Goal: Browse casually: Explore the website without a specific task or goal

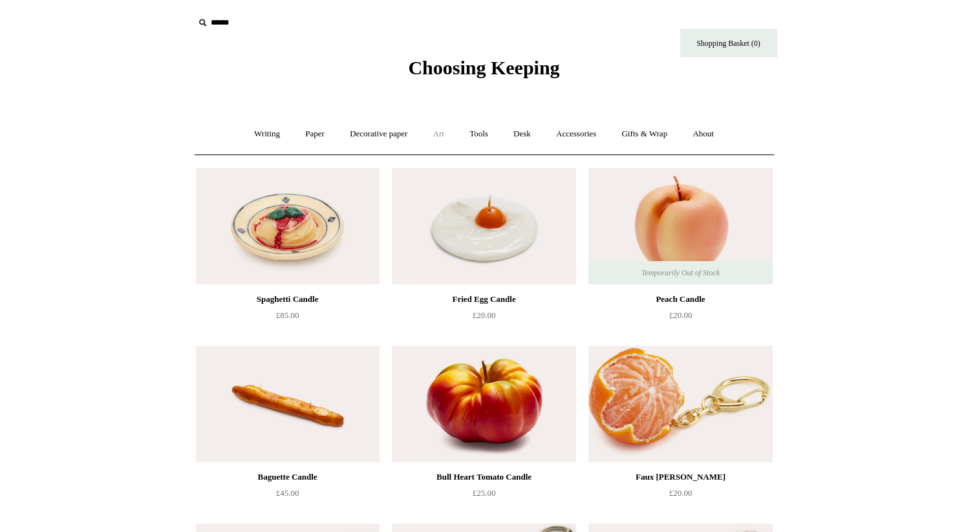
click at [445, 132] on link "Art +" at bounding box center [439, 134] width 34 height 34
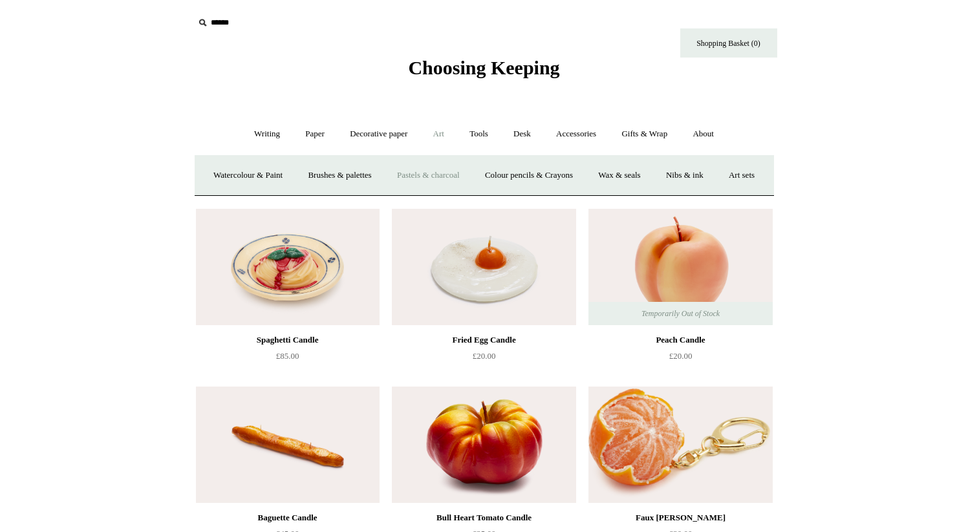
click at [450, 175] on link "Pastels & charcoal" at bounding box center [428, 175] width 86 height 34
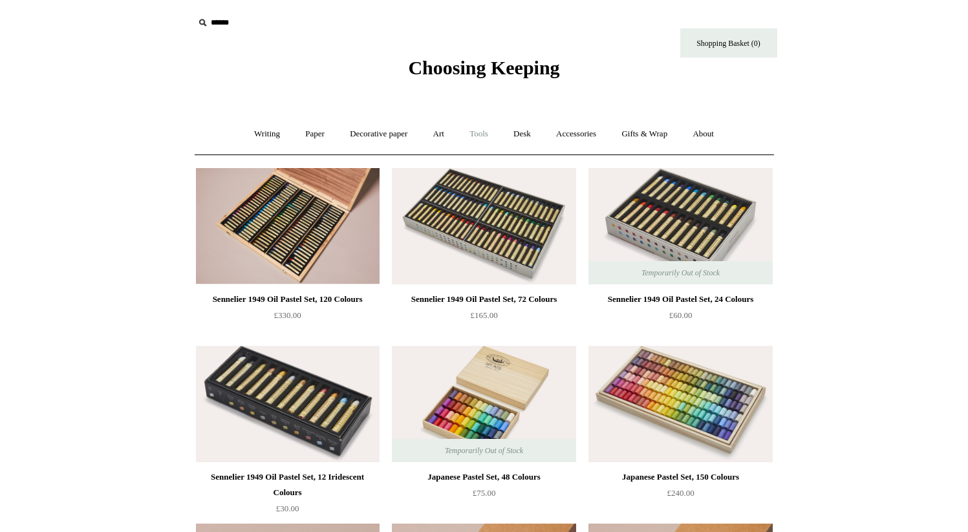
click at [486, 131] on link "Tools +" at bounding box center [479, 134] width 42 height 34
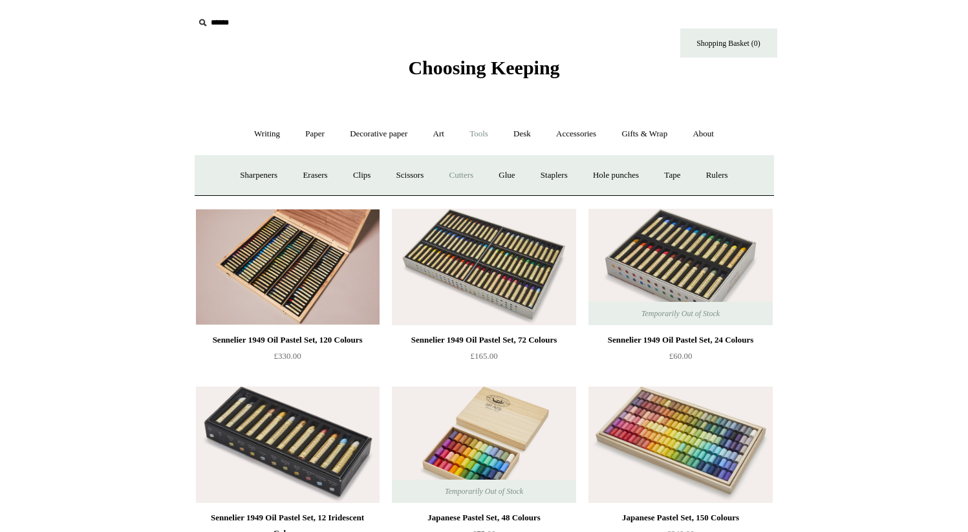
click at [465, 176] on link "Cutters" at bounding box center [461, 175] width 48 height 34
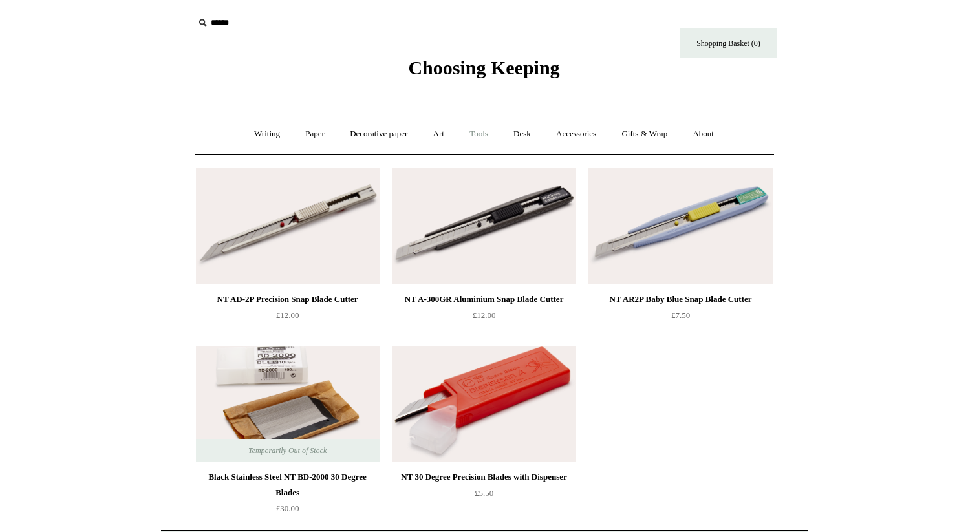
click at [475, 131] on link "Tools +" at bounding box center [479, 134] width 42 height 34
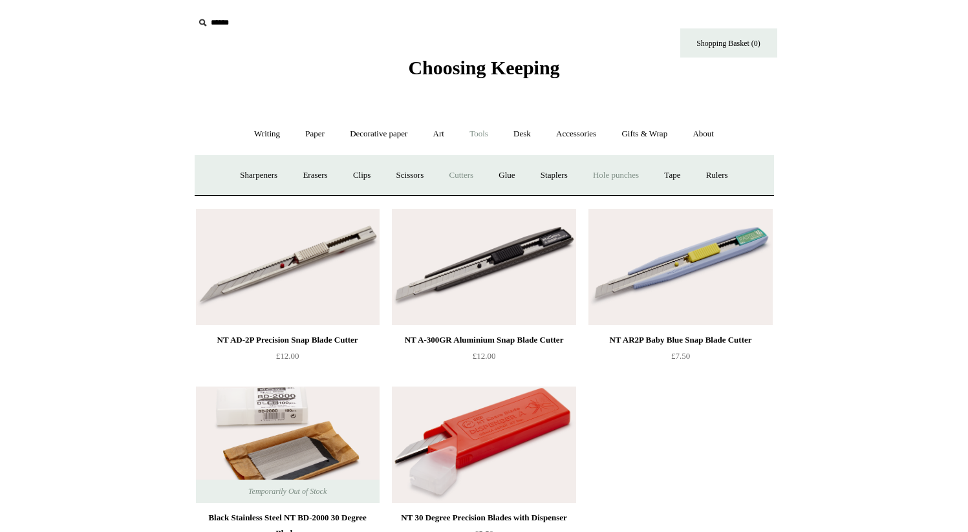
click at [622, 178] on link "Hole punches" at bounding box center [615, 175] width 69 height 34
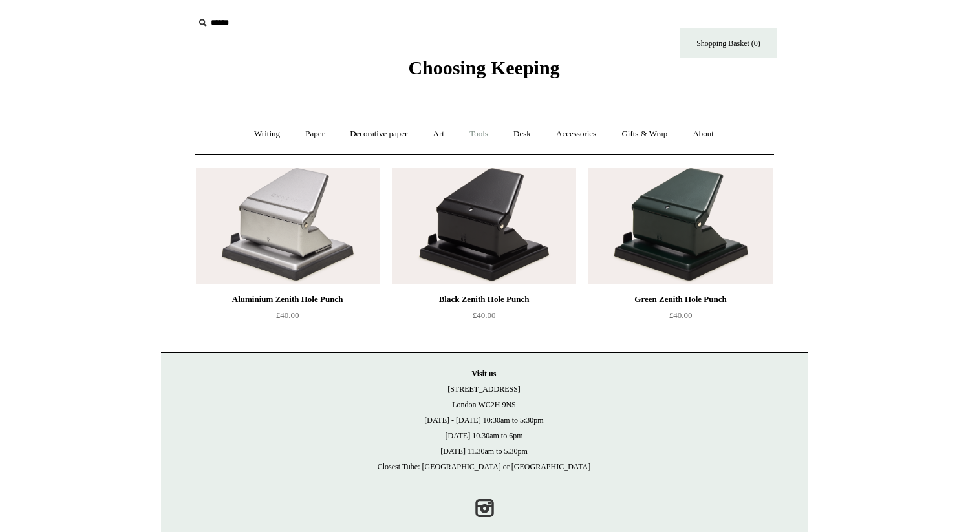
click at [480, 139] on link "Tools +" at bounding box center [479, 134] width 42 height 34
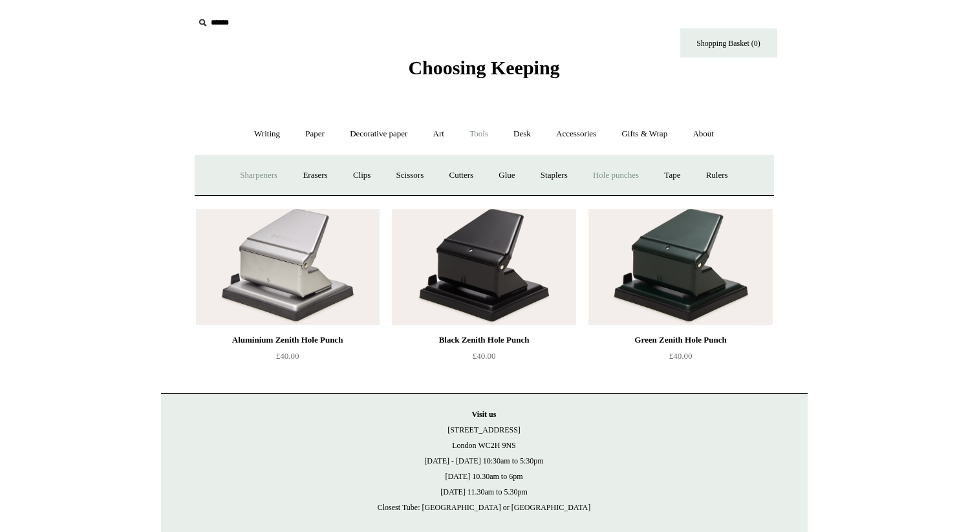
click at [265, 171] on link "Sharpeners" at bounding box center [258, 175] width 61 height 34
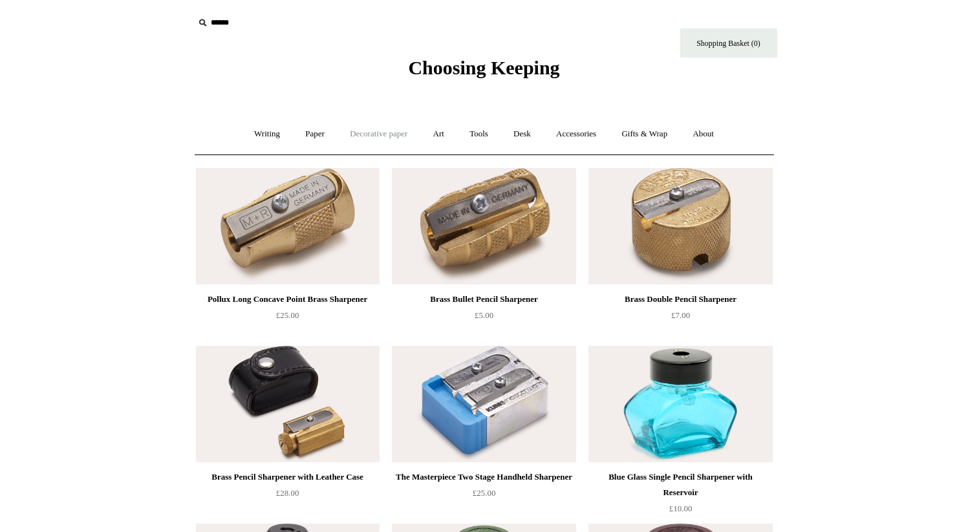
click at [382, 138] on link "Decorative paper +" at bounding box center [378, 134] width 81 height 34
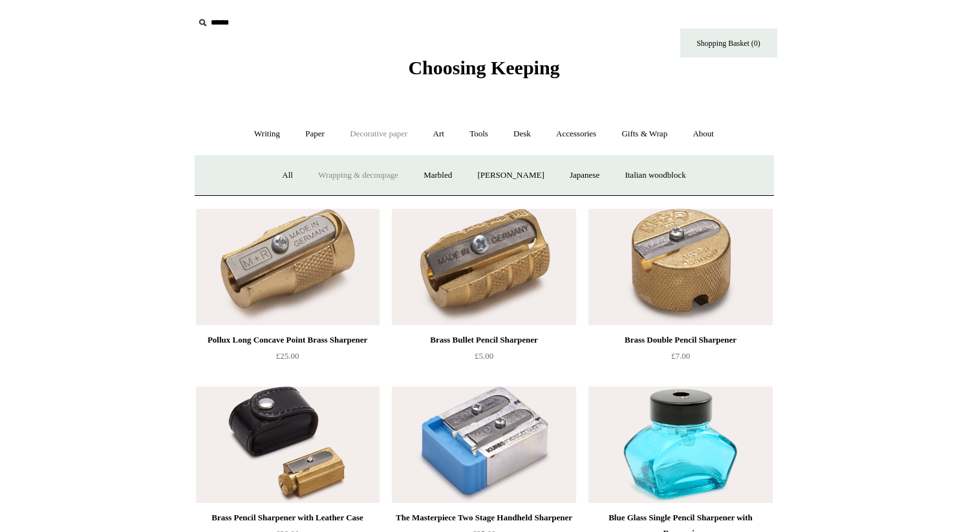
click at [365, 176] on link "Wrapping & decoupage" at bounding box center [357, 175] width 103 height 34
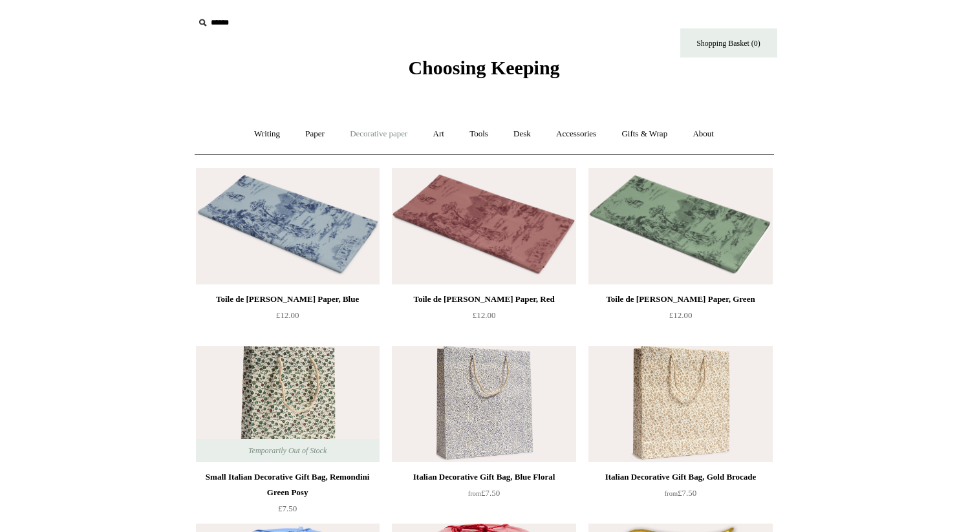
click at [384, 137] on link "Decorative paper +" at bounding box center [378, 134] width 81 height 34
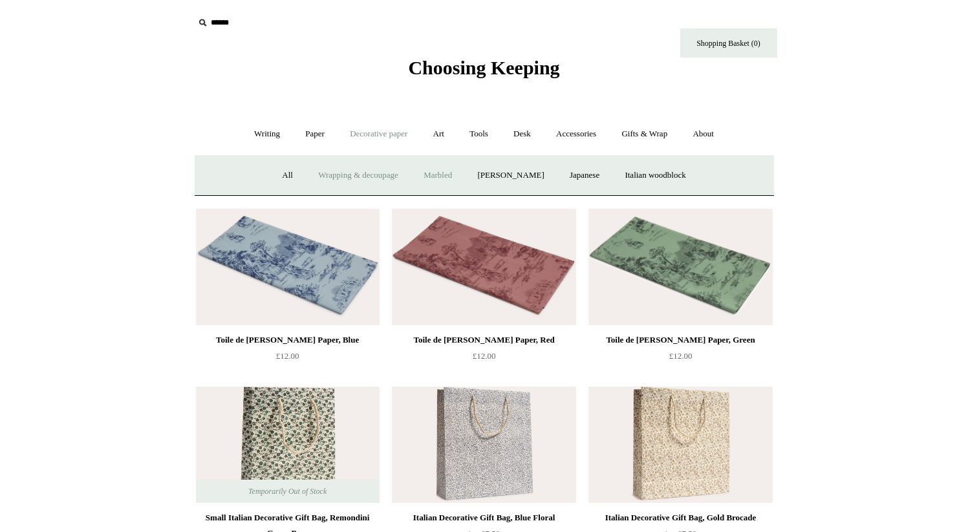
click at [427, 169] on link "Marbled" at bounding box center [438, 175] width 52 height 34
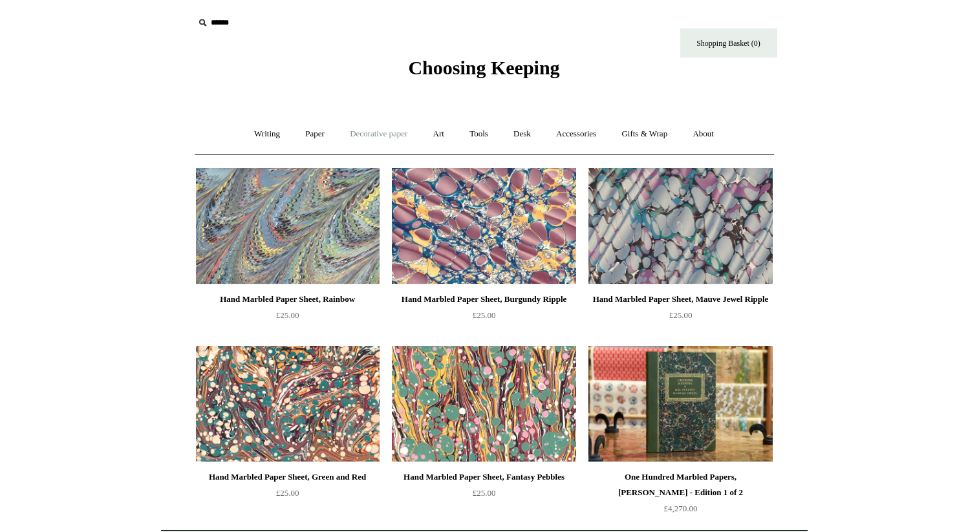
click at [393, 135] on link "Decorative paper +" at bounding box center [378, 134] width 81 height 34
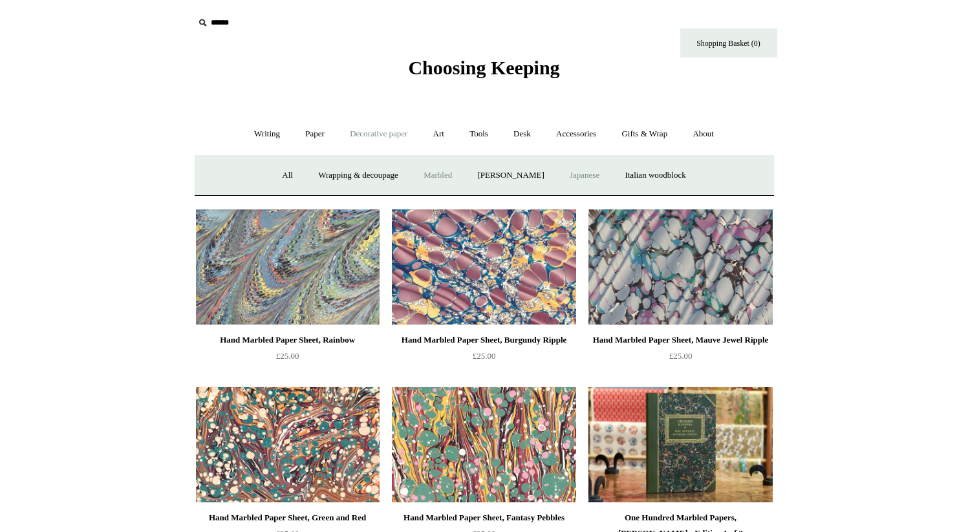
click at [586, 173] on link "Japanese" at bounding box center [584, 175] width 53 height 34
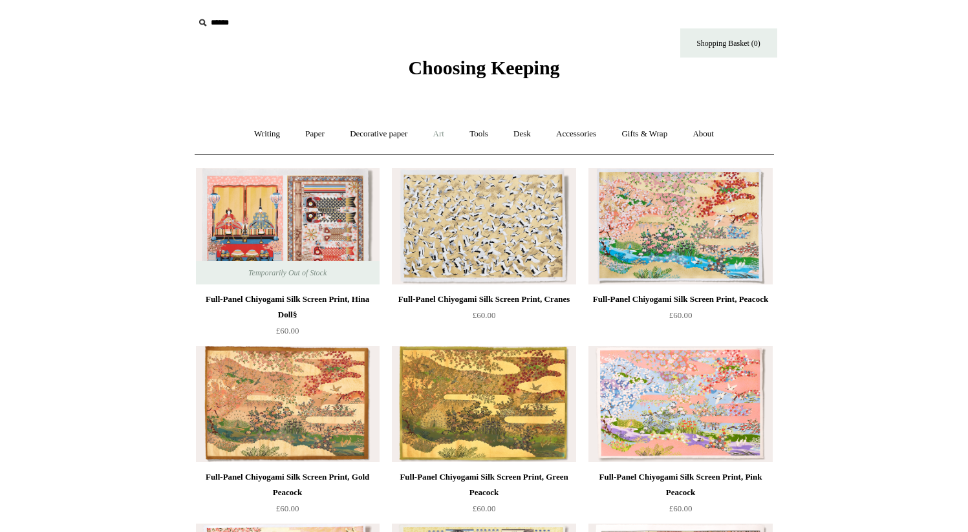
click at [432, 136] on link "Art +" at bounding box center [439, 134] width 34 height 34
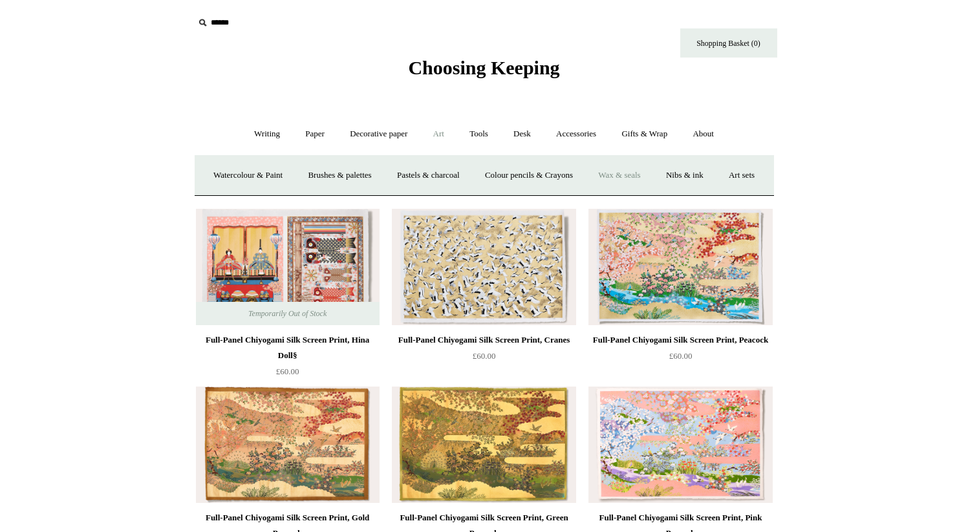
click at [652, 171] on link "Wax & seals" at bounding box center [618, 175] width 65 height 34
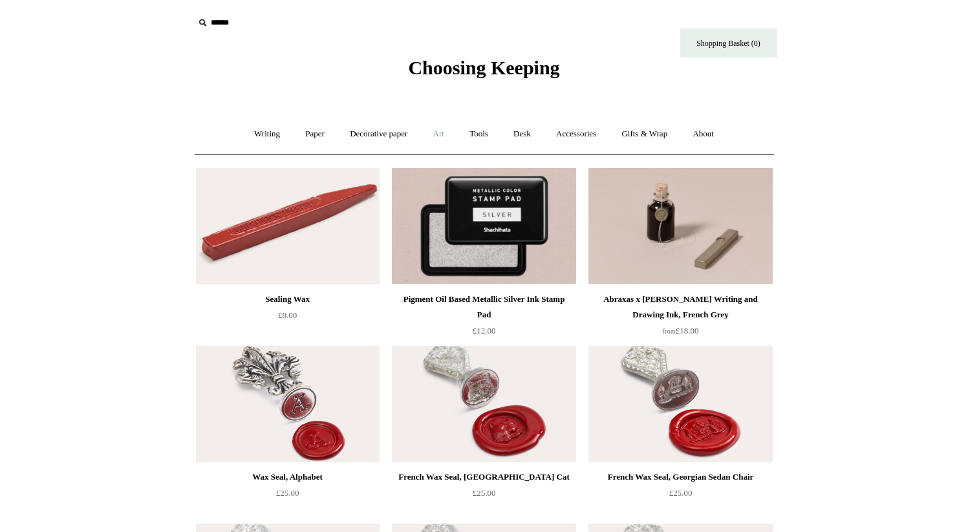
click at [437, 129] on link "Art +" at bounding box center [439, 134] width 34 height 34
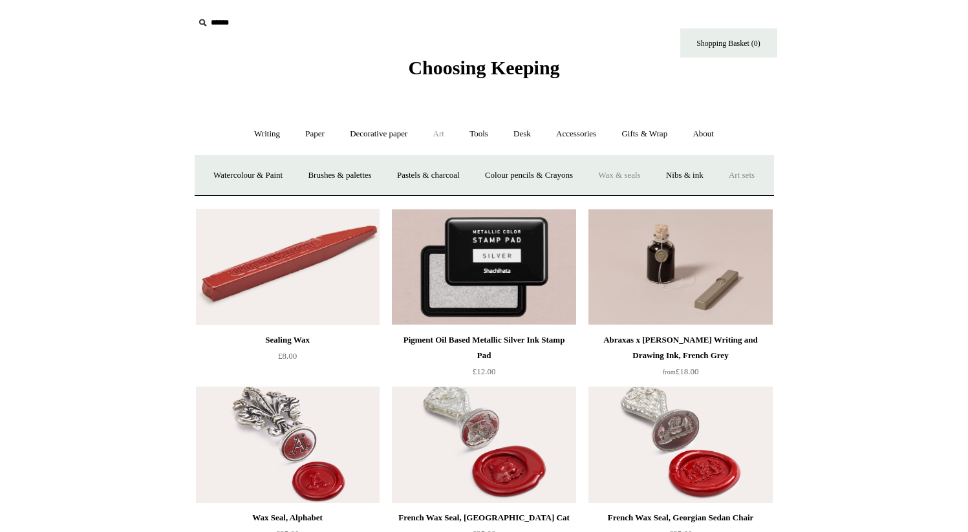
click at [717, 193] on link "Art sets" at bounding box center [741, 175] width 49 height 34
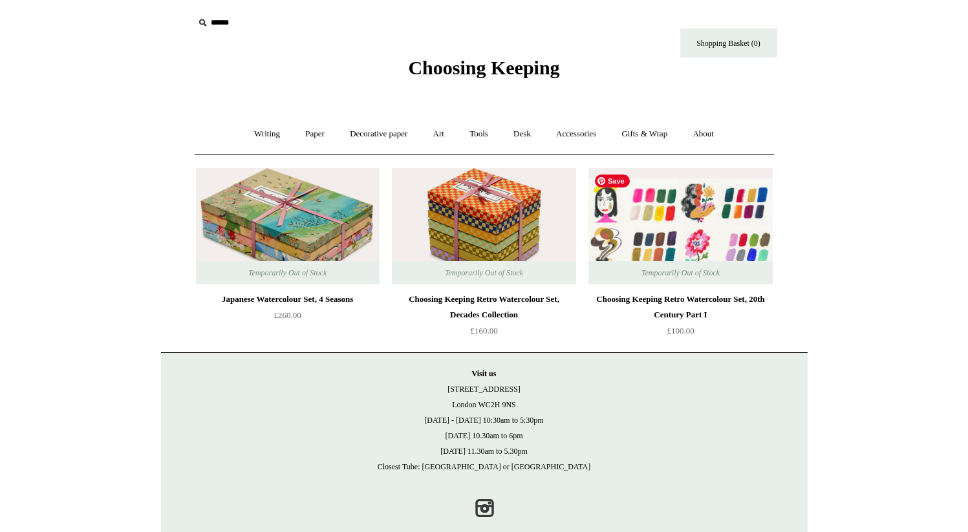
click at [724, 215] on img at bounding box center [680, 226] width 184 height 116
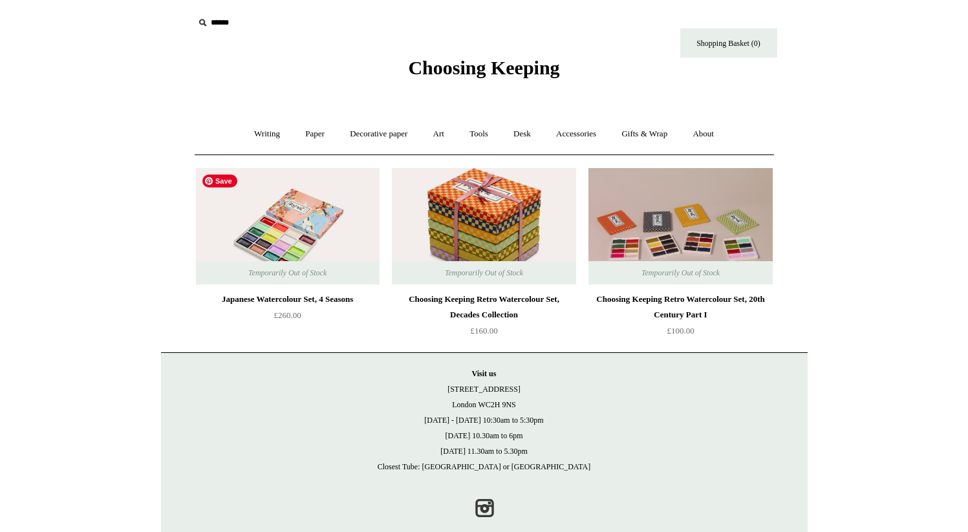
click at [289, 207] on img at bounding box center [288, 226] width 184 height 116
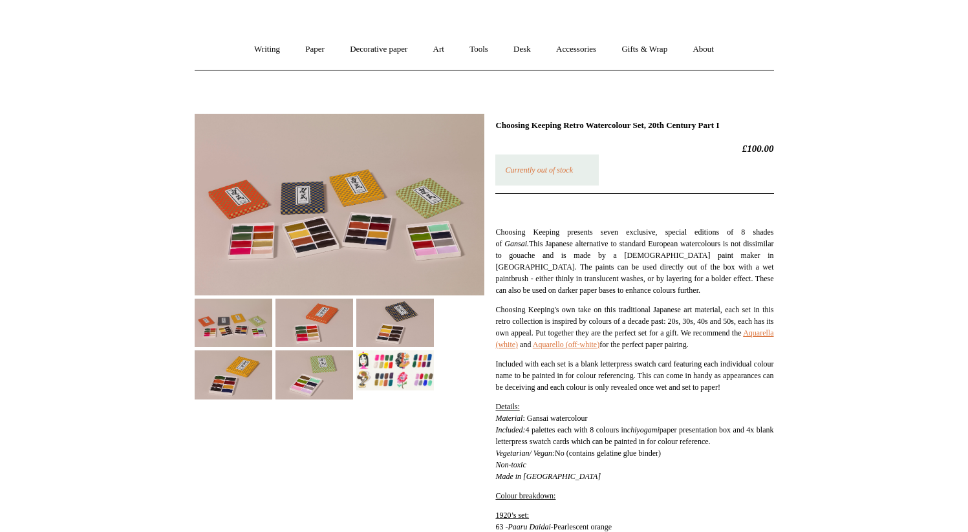
scroll to position [85, 0]
click at [275, 350] on img at bounding box center [314, 374] width 78 height 48
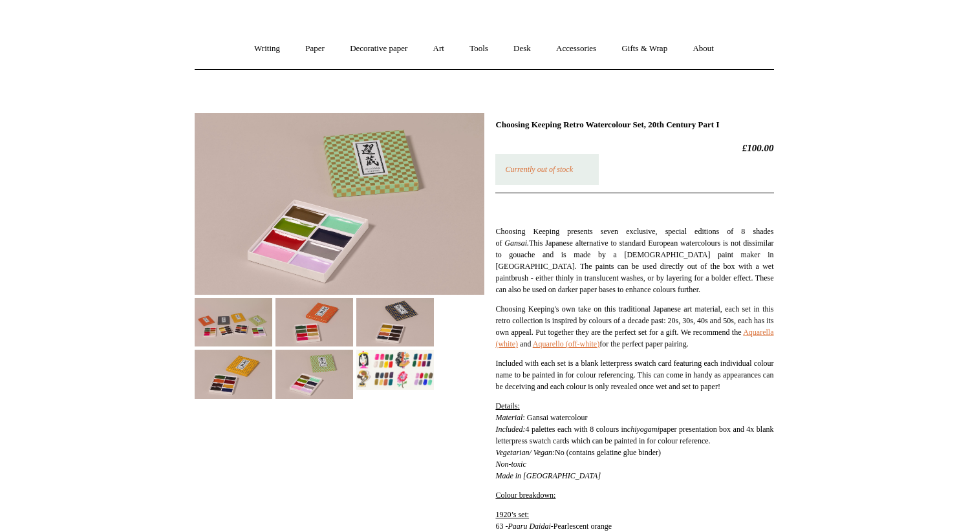
click at [299, 323] on img at bounding box center [314, 322] width 78 height 48
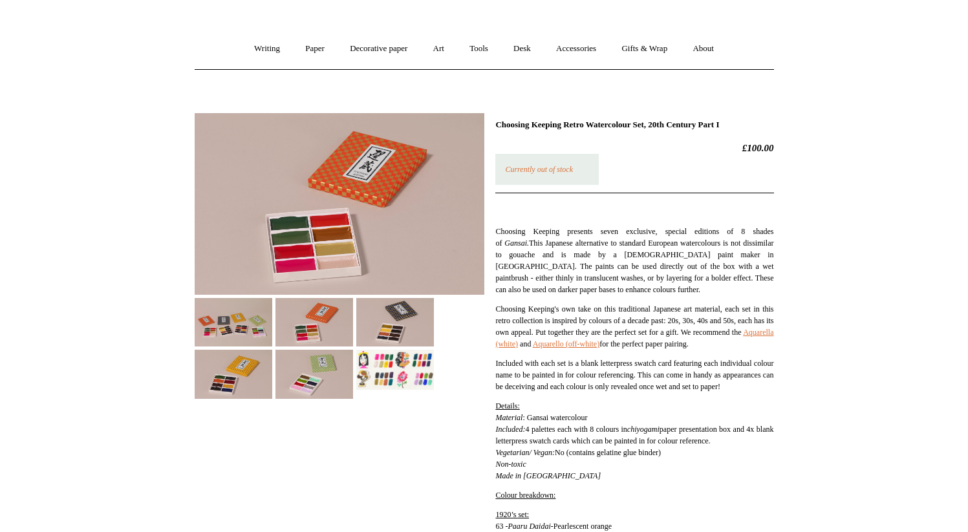
click at [403, 336] on img at bounding box center [395, 322] width 78 height 48
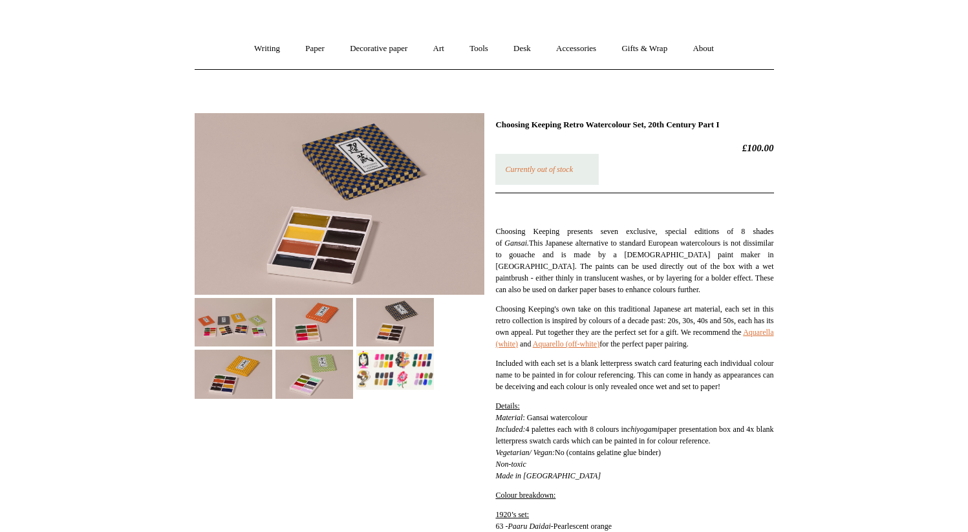
click at [405, 380] on img at bounding box center [395, 370] width 78 height 40
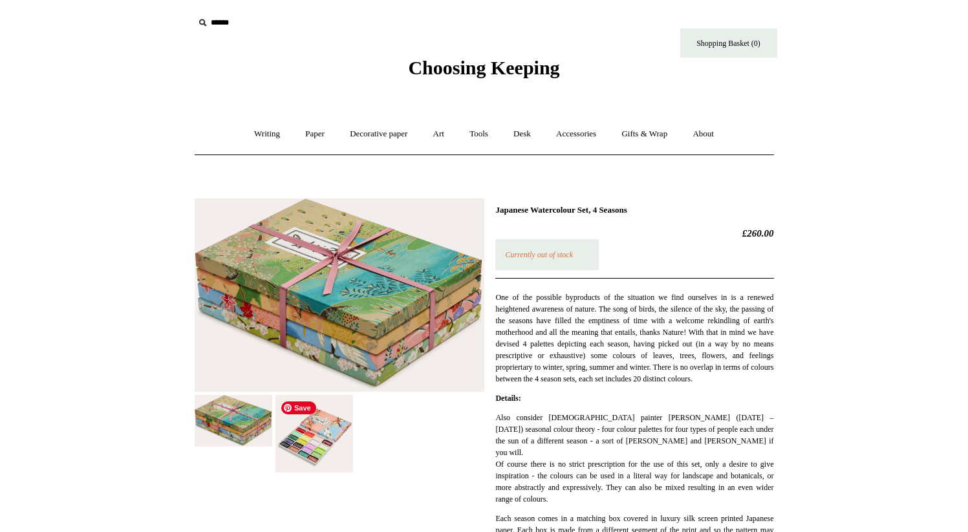
click at [312, 446] on img at bounding box center [314, 434] width 78 height 78
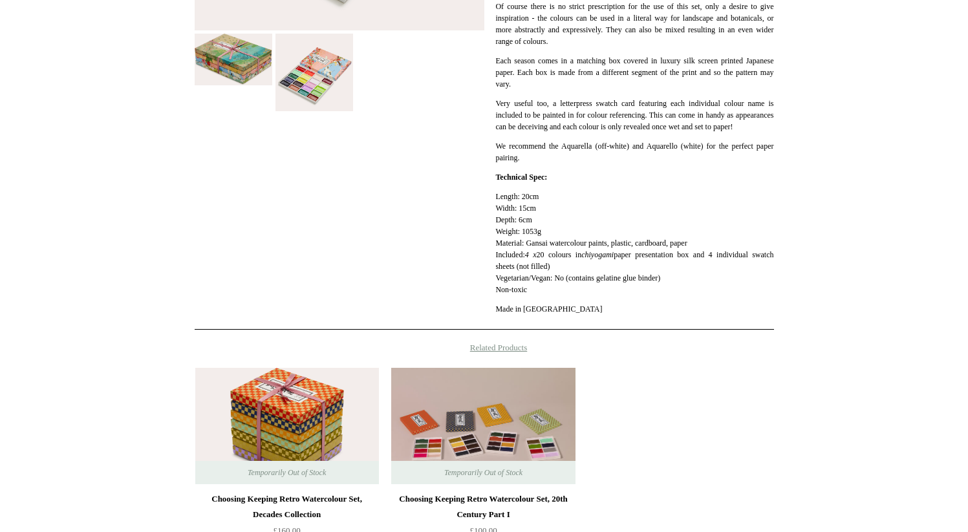
scroll to position [535, 0]
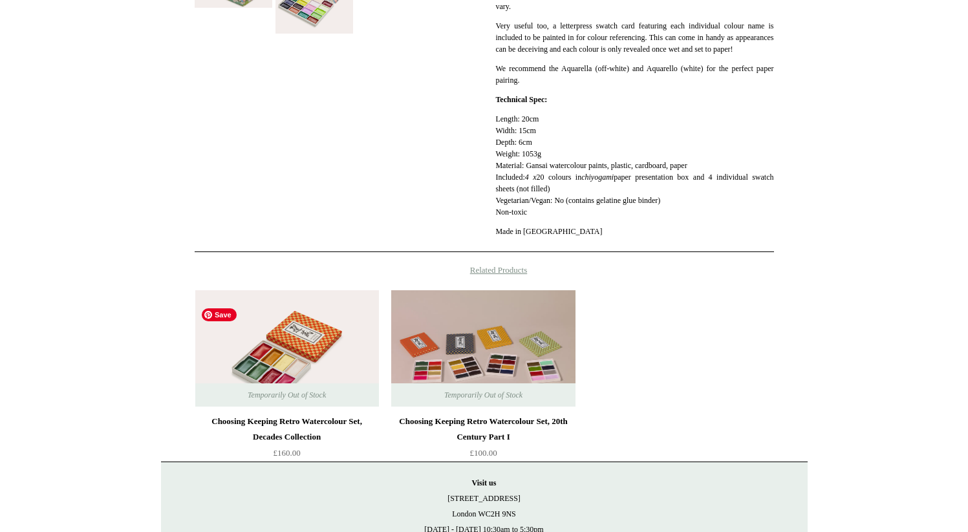
click at [325, 385] on img at bounding box center [287, 348] width 184 height 116
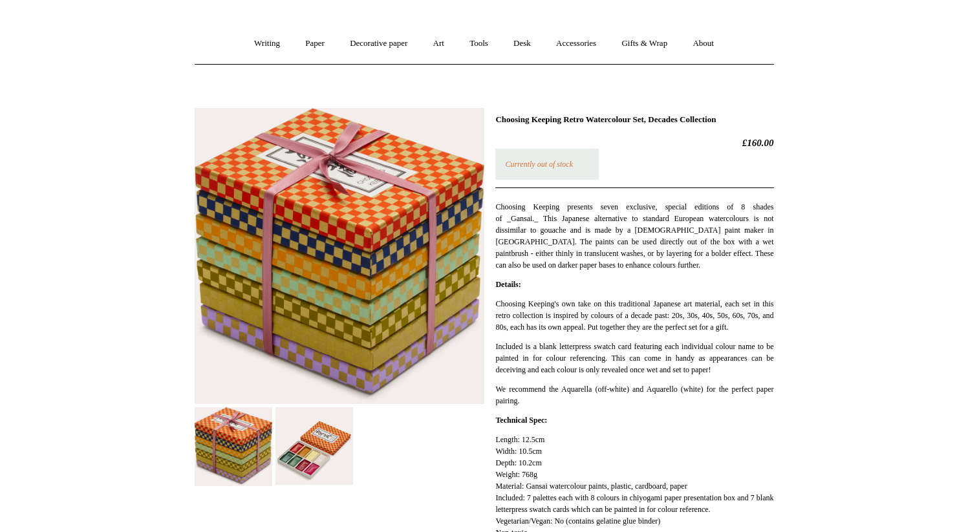
scroll to position [106, 0]
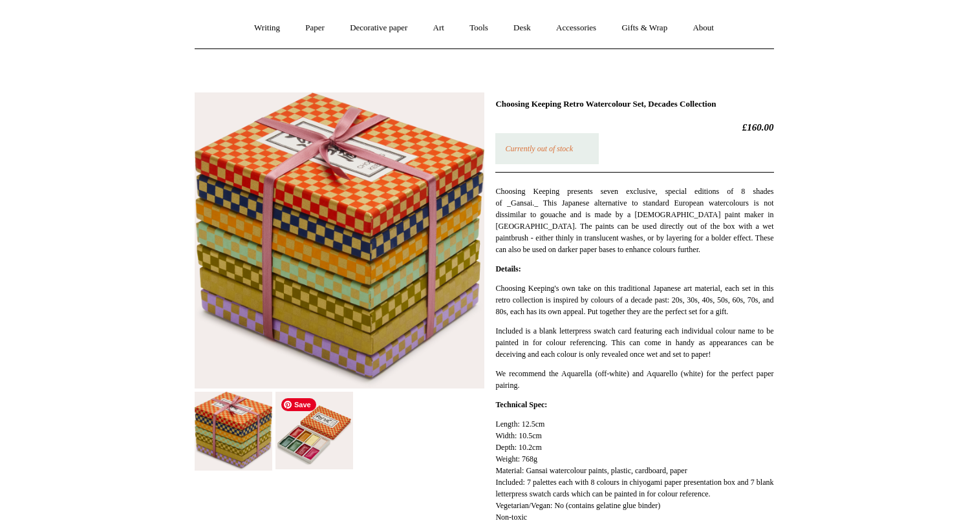
click at [317, 420] on img at bounding box center [314, 431] width 78 height 78
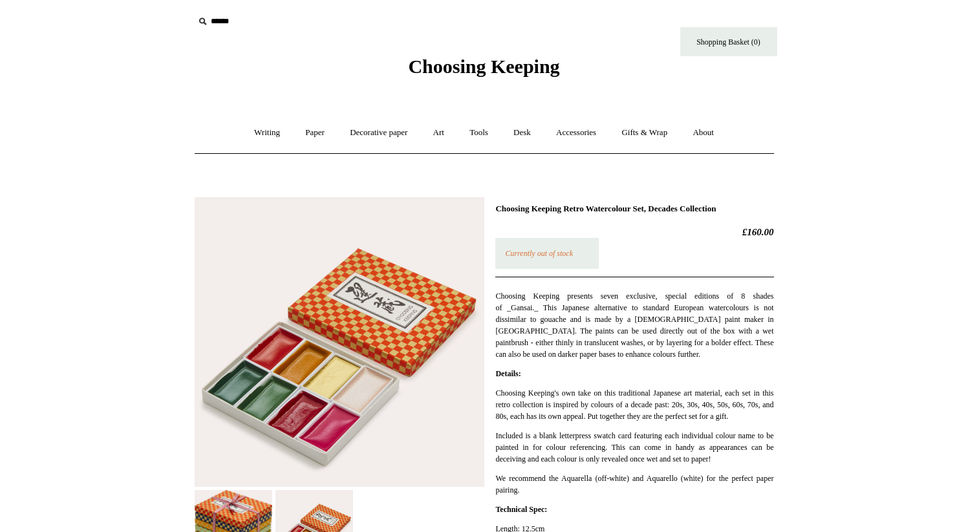
scroll to position [0, 0]
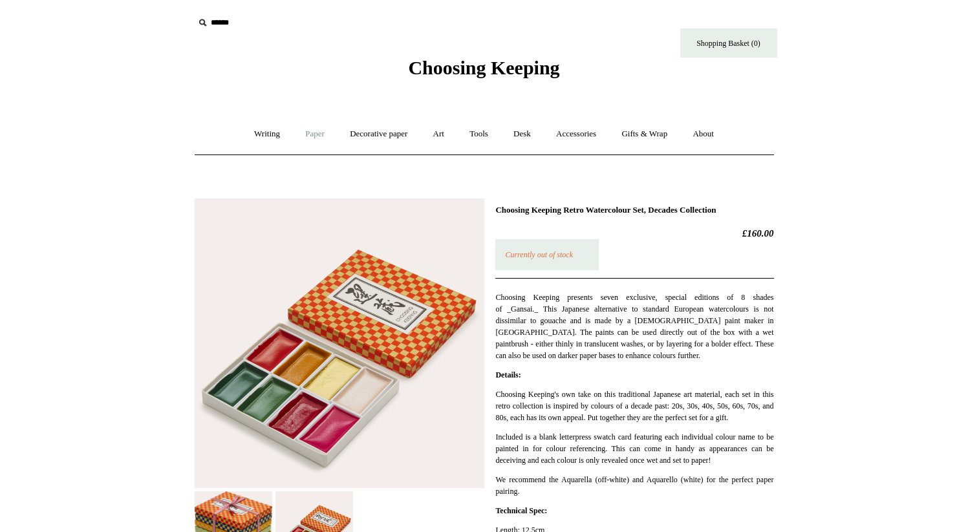
click at [306, 136] on link "Paper +" at bounding box center [315, 134] width 43 height 34
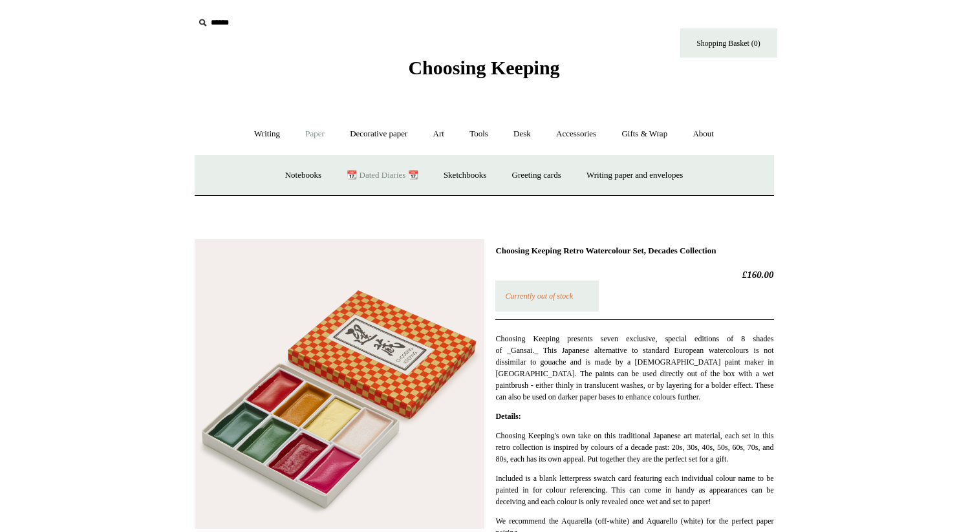
click at [373, 178] on link "📆 Dated Diaries 📆" at bounding box center [382, 175] width 94 height 34
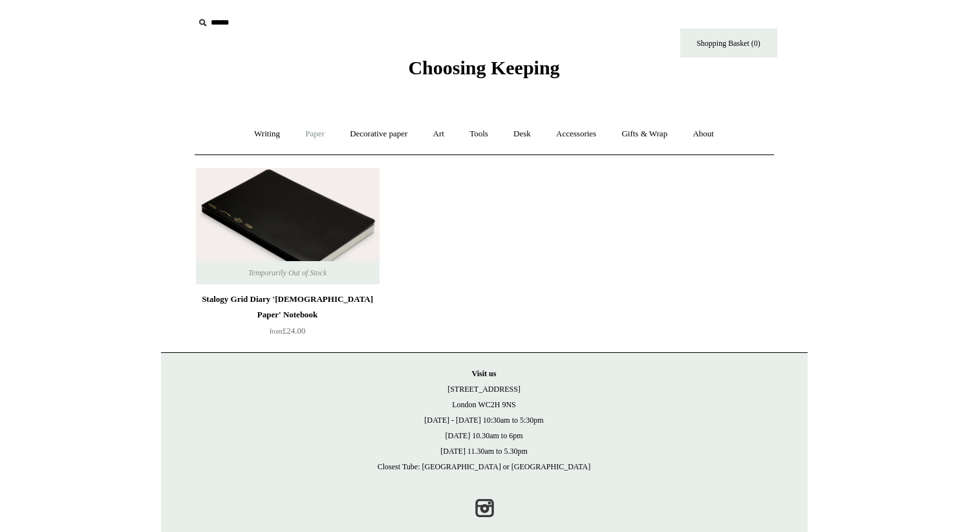
click at [303, 133] on link "Paper +" at bounding box center [315, 134] width 43 height 34
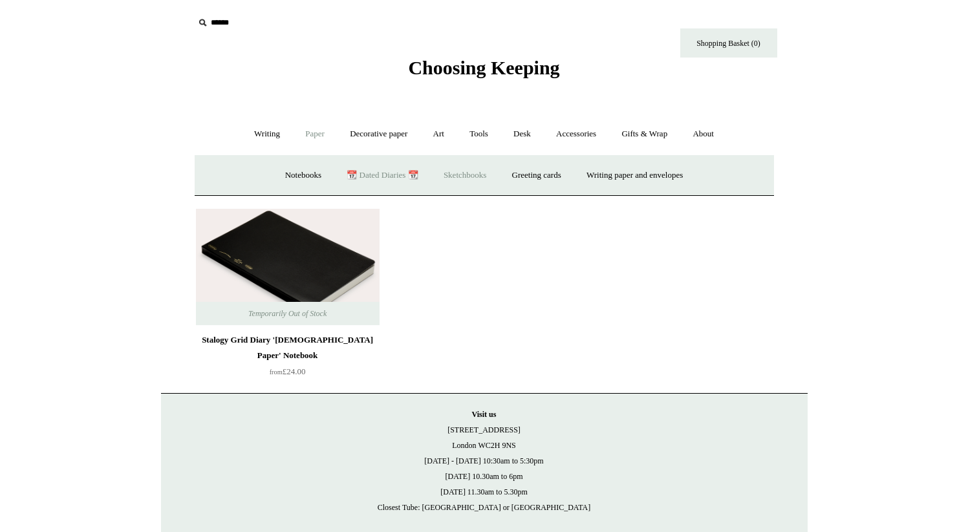
click at [453, 182] on link "Sketchbooks +" at bounding box center [465, 175] width 66 height 34
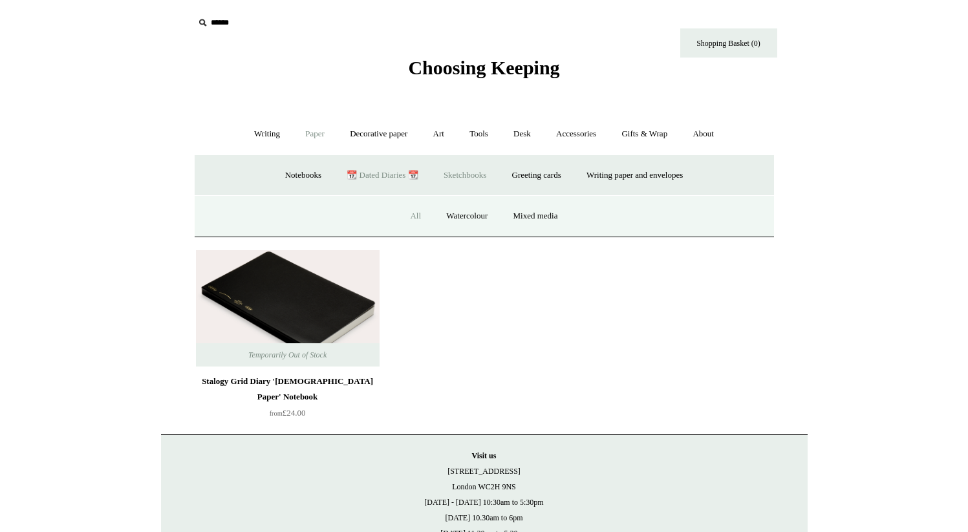
click at [422, 214] on link "All" at bounding box center [415, 216] width 34 height 34
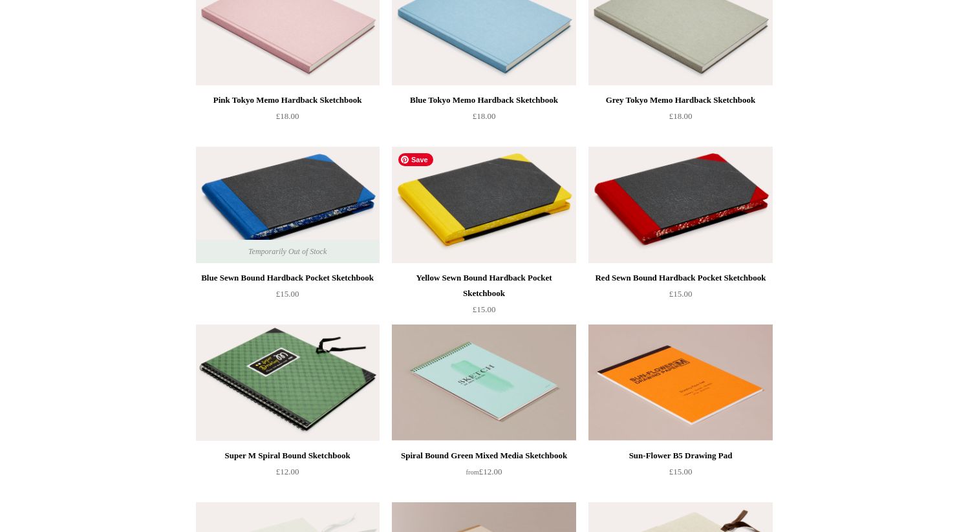
scroll to position [731, 0]
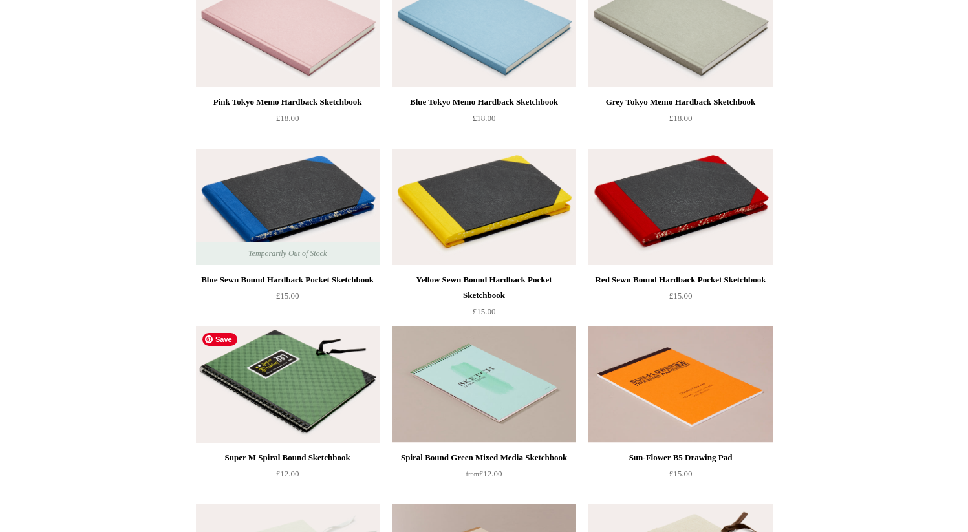
click at [336, 396] on img at bounding box center [288, 384] width 184 height 116
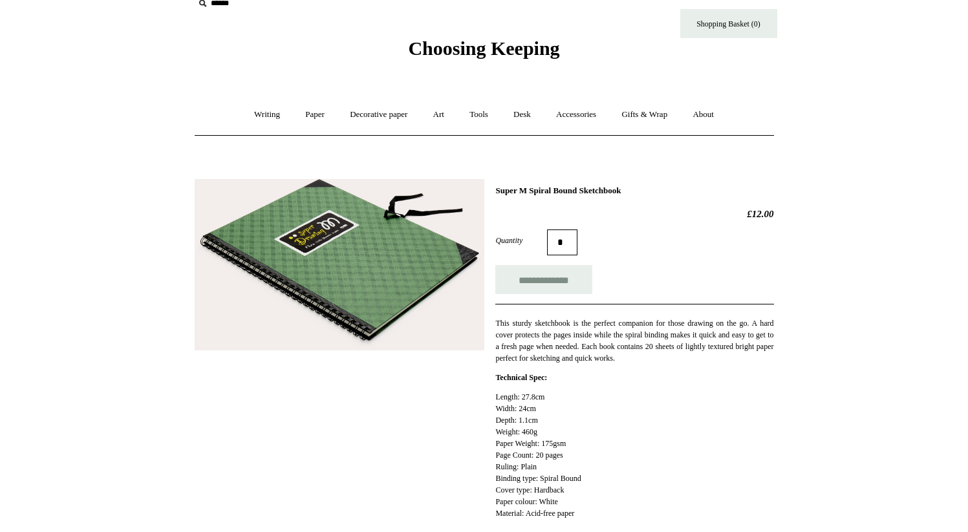
scroll to position [28, 0]
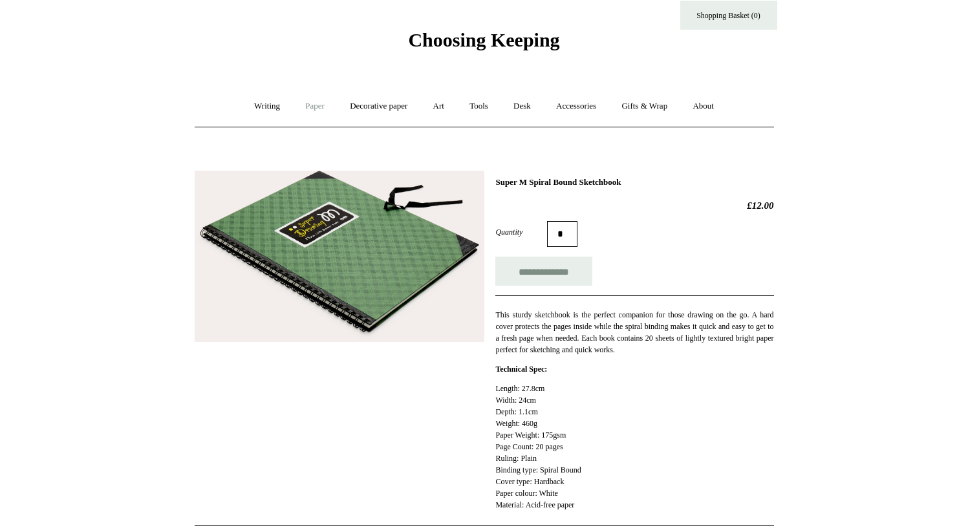
click at [314, 110] on link "Paper +" at bounding box center [315, 106] width 43 height 34
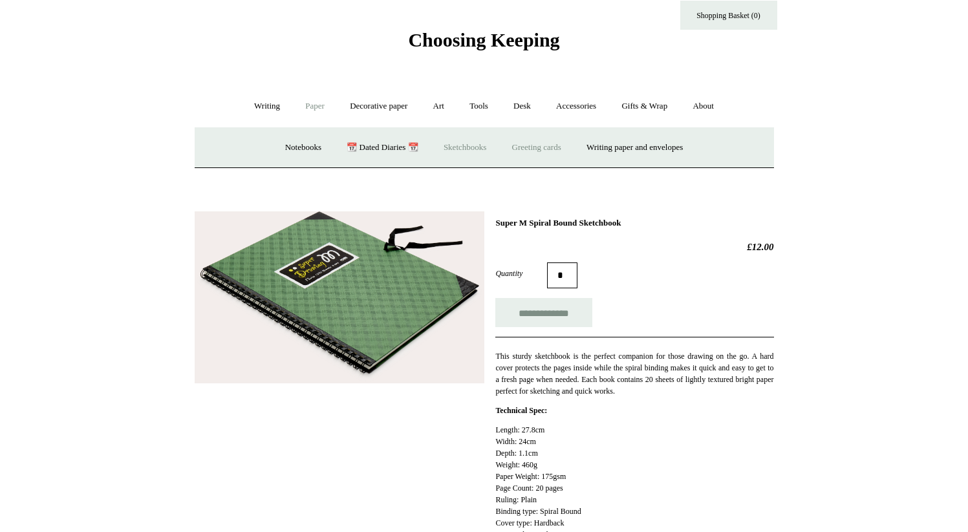
click at [523, 155] on link "Greeting cards +" at bounding box center [536, 148] width 72 height 34
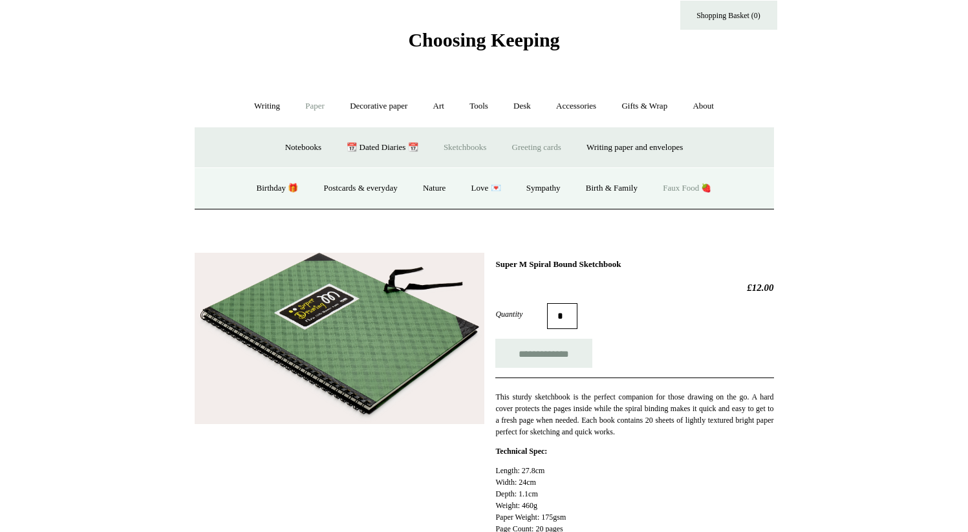
click at [703, 193] on link "Faux Food 🍓" at bounding box center [687, 188] width 72 height 34
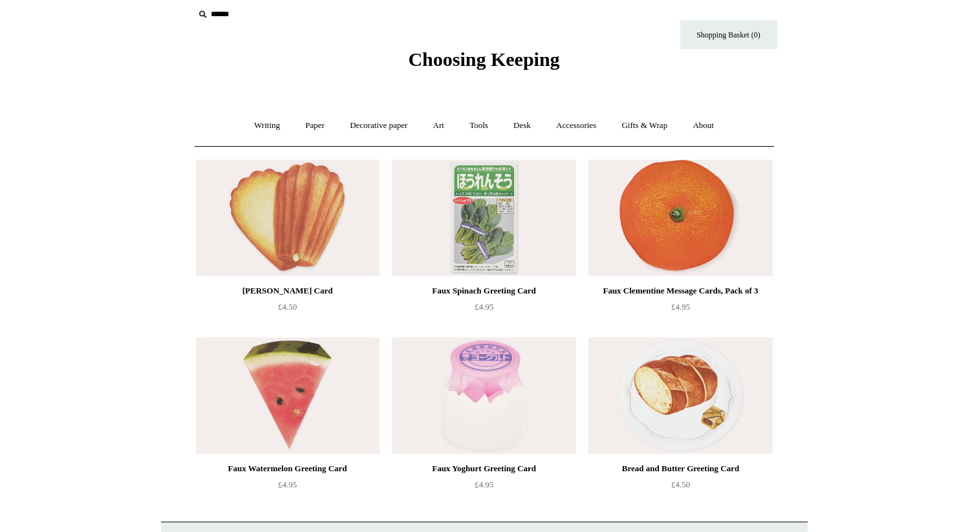
scroll to position [8, 0]
click at [263, 126] on link "Writing +" at bounding box center [266, 126] width 49 height 34
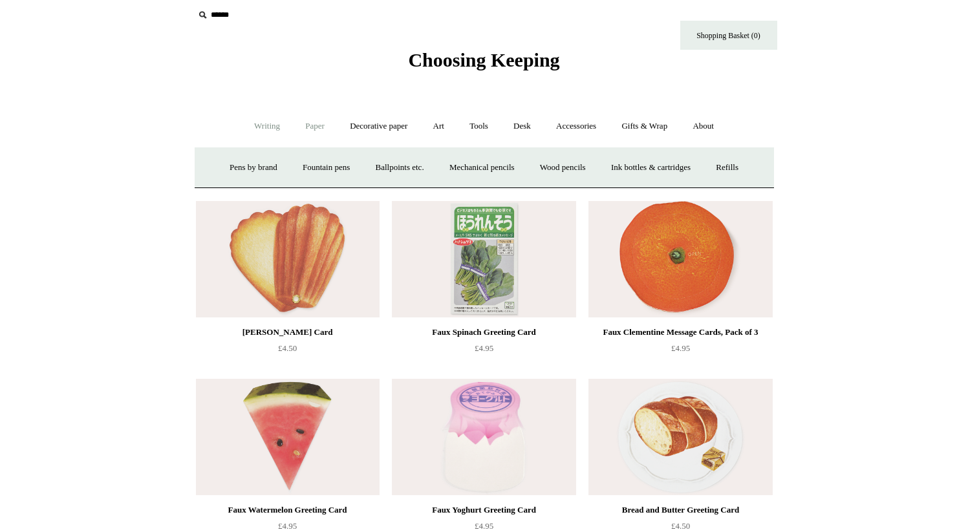
click at [310, 131] on link "Paper +" at bounding box center [315, 126] width 43 height 34
click at [643, 173] on link "Writing paper and envelopes +" at bounding box center [635, 168] width 120 height 34
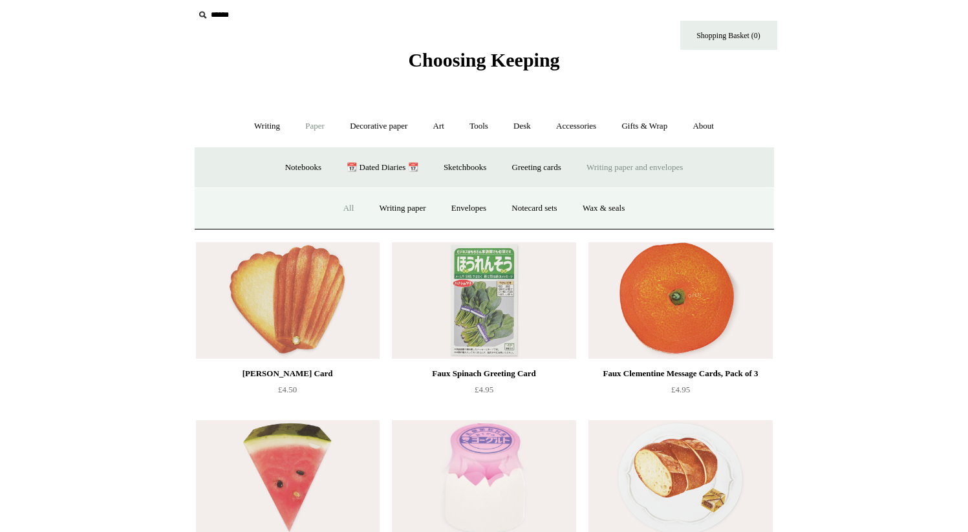
click at [353, 209] on link "All" at bounding box center [349, 208] width 34 height 34
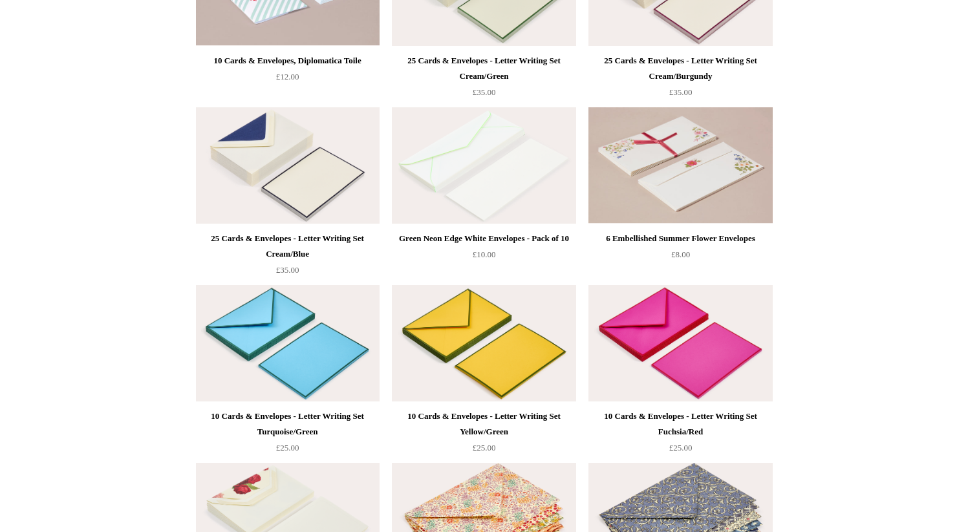
scroll to position [1303, 0]
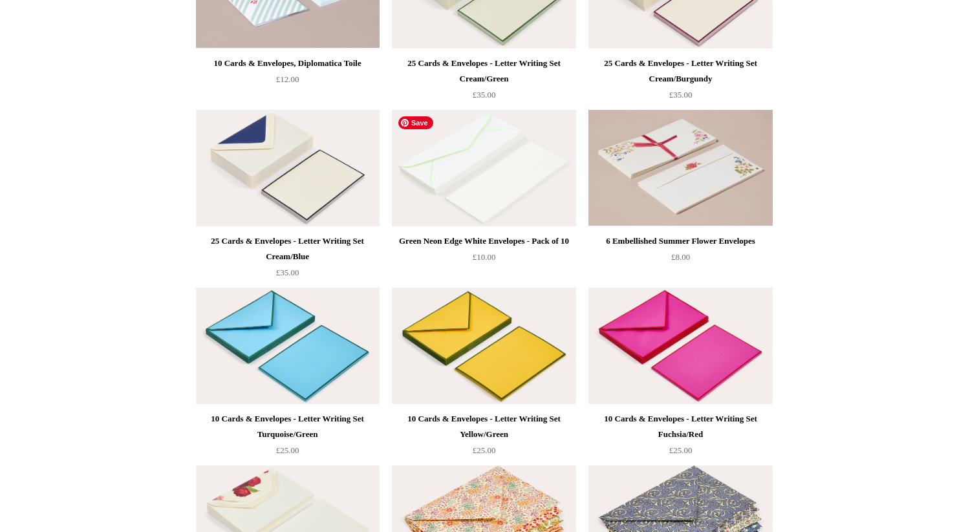
click at [475, 149] on img at bounding box center [484, 168] width 184 height 116
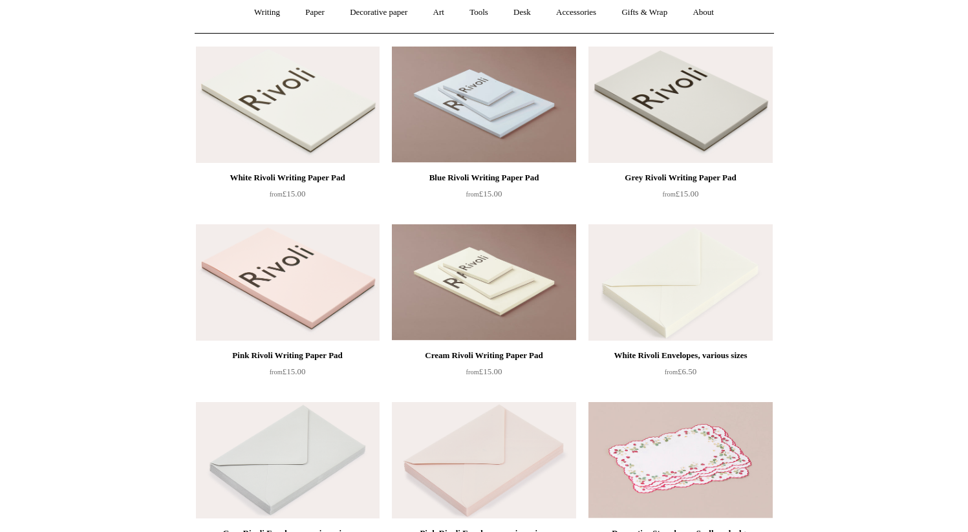
scroll to position [114, 0]
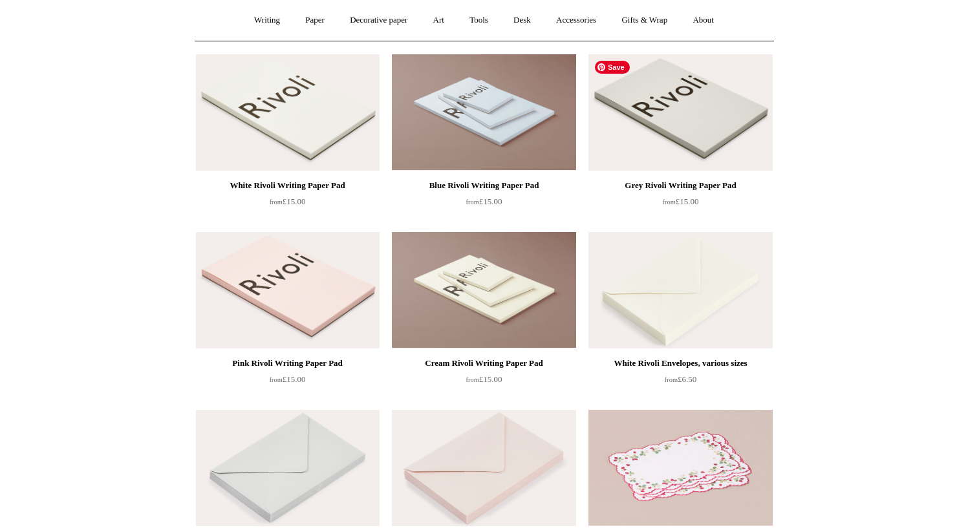
click at [642, 126] on img at bounding box center [680, 112] width 184 height 116
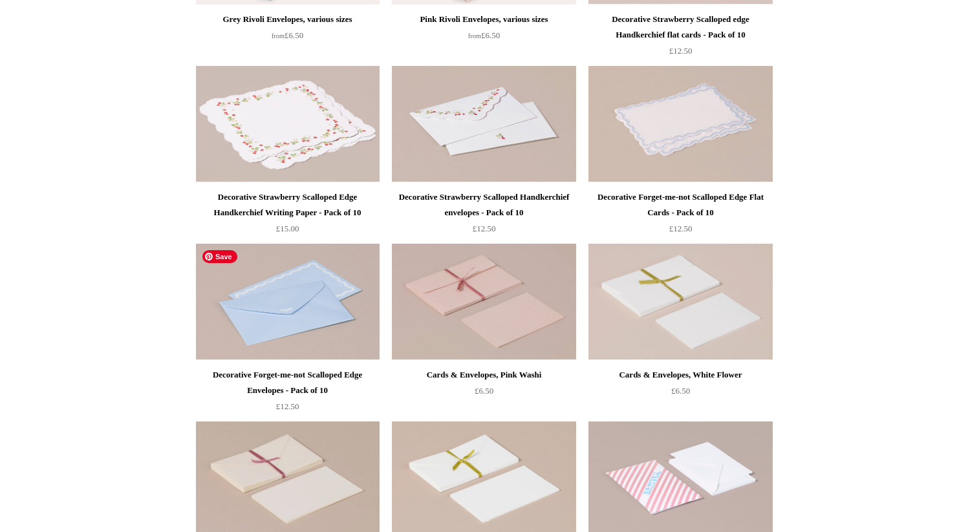
scroll to position [365, 0]
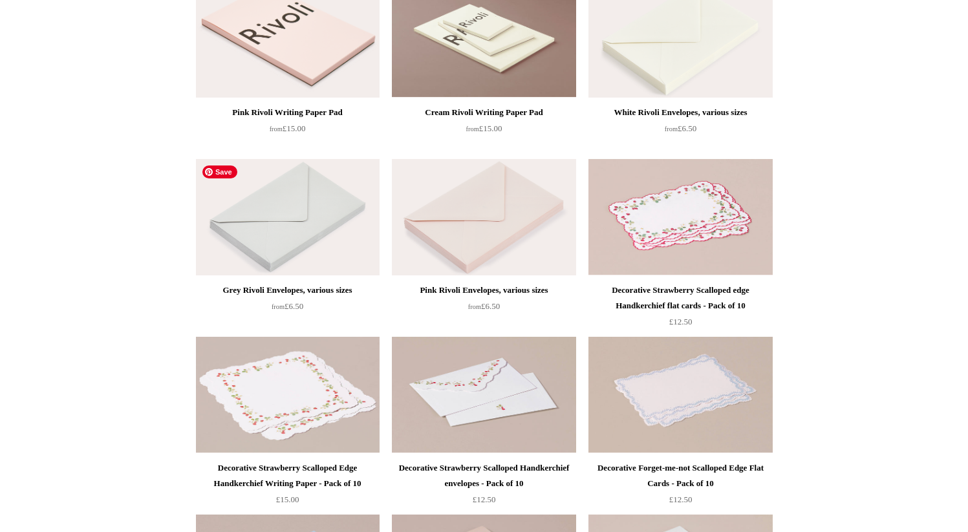
click at [359, 254] on img at bounding box center [288, 217] width 184 height 116
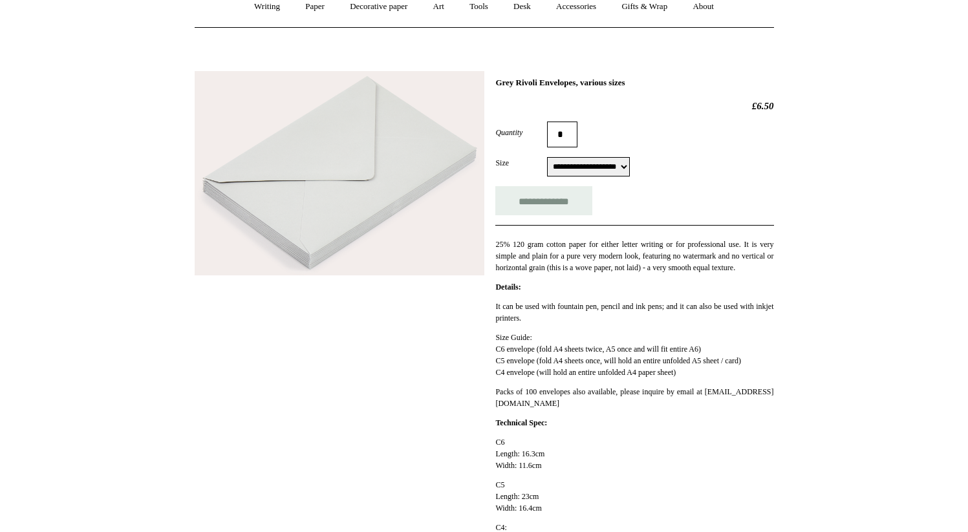
scroll to position [130, 0]
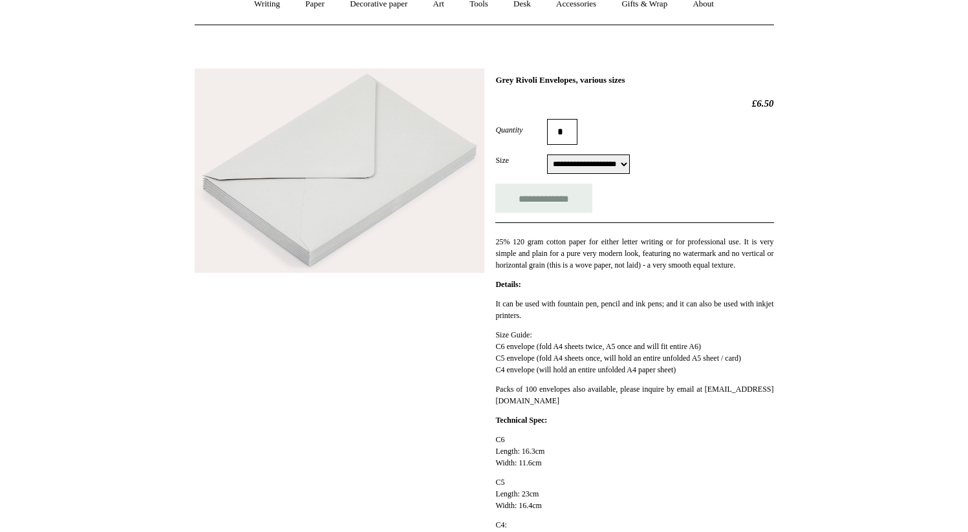
click at [627, 163] on select "**********" at bounding box center [588, 164] width 83 height 19
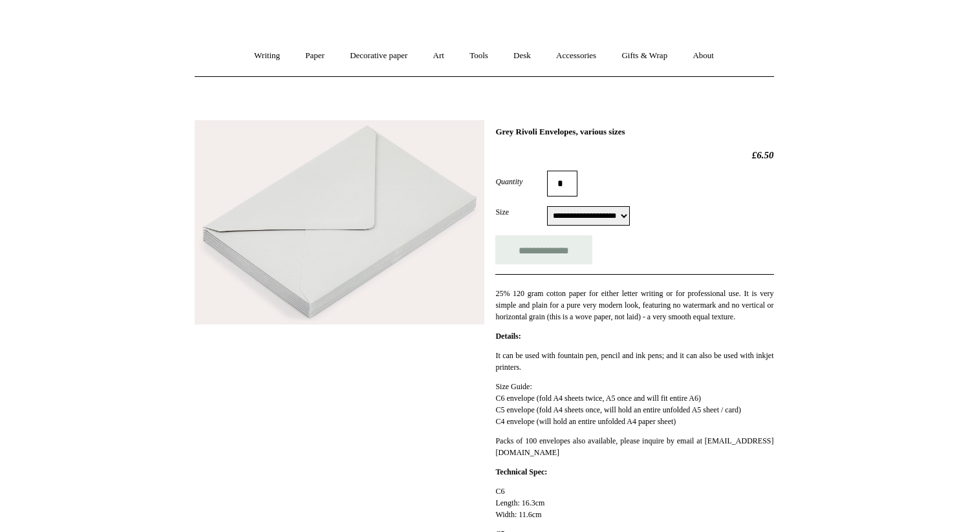
scroll to position [76, 0]
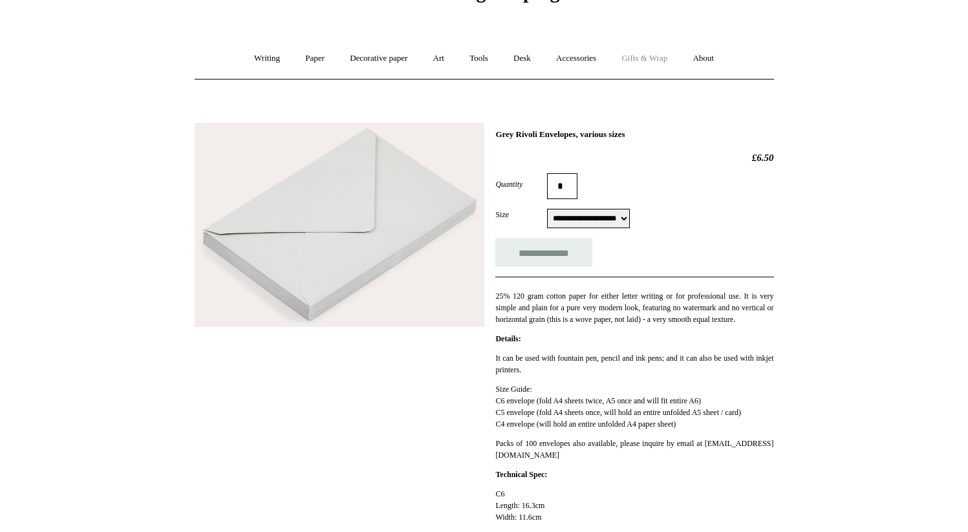
click at [641, 58] on link "Gifts & Wrap +" at bounding box center [644, 58] width 69 height 34
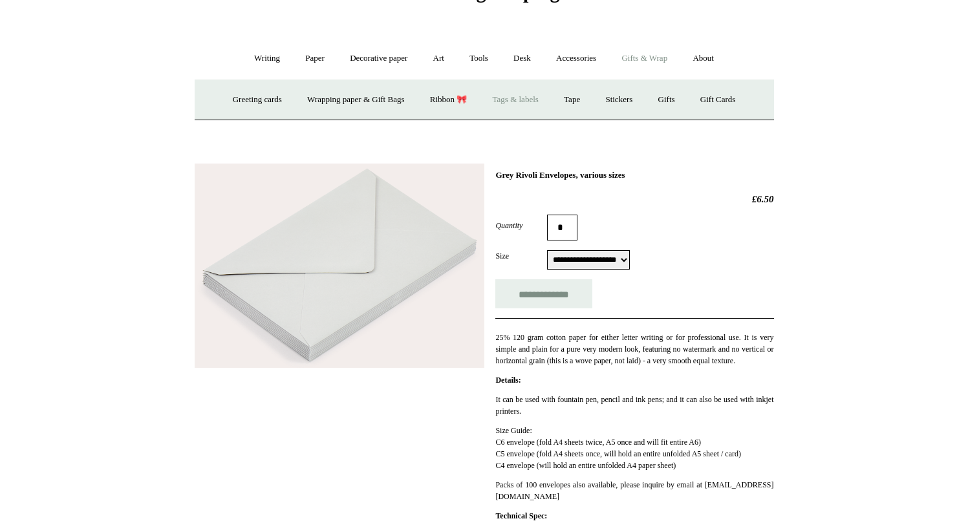
click at [531, 98] on link "Tags & labels" at bounding box center [515, 100] width 69 height 34
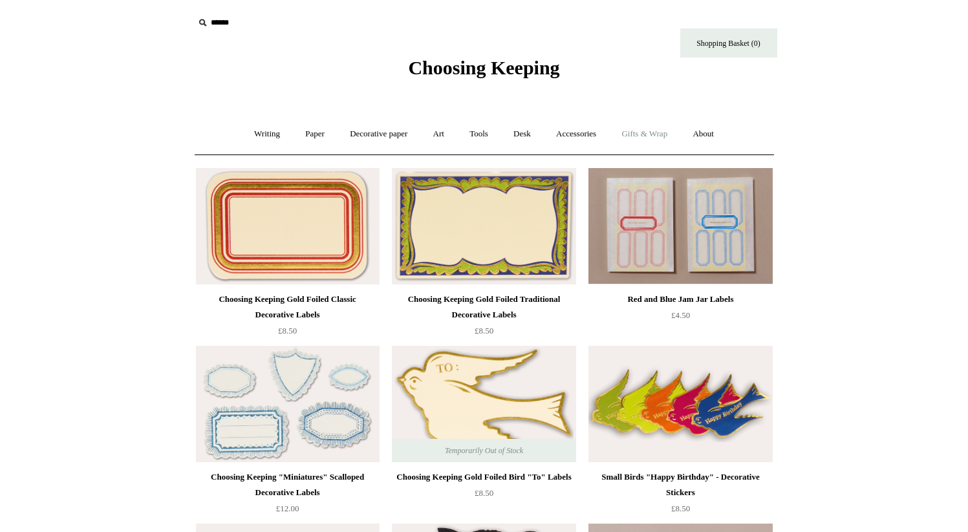
click at [629, 136] on link "Gifts & Wrap +" at bounding box center [644, 134] width 69 height 34
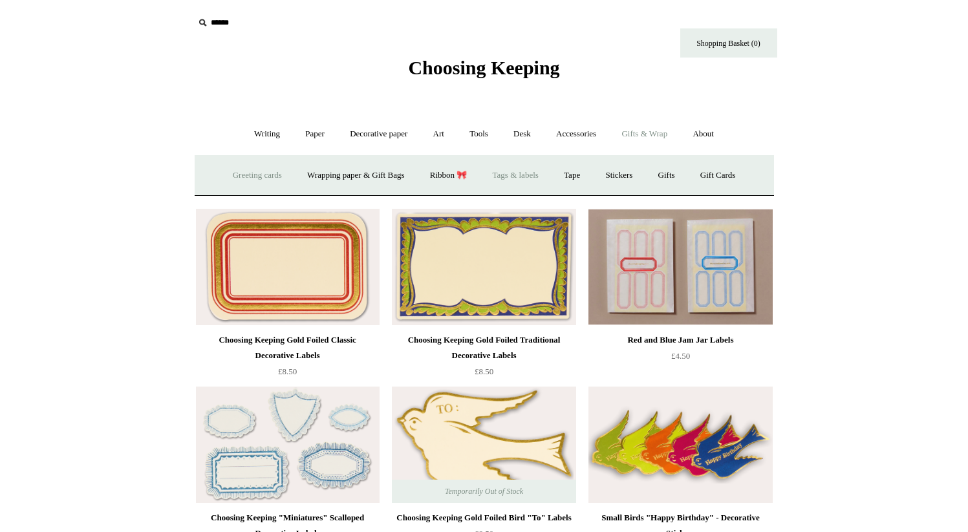
click at [260, 167] on link "Greeting cards +" at bounding box center [257, 175] width 72 height 34
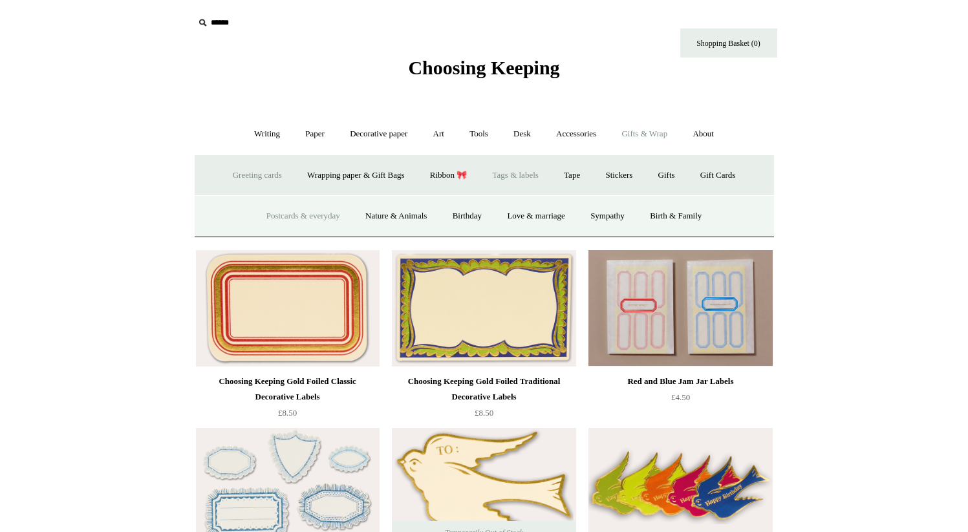
click at [287, 210] on link "Postcards & everyday" at bounding box center [303, 216] width 97 height 34
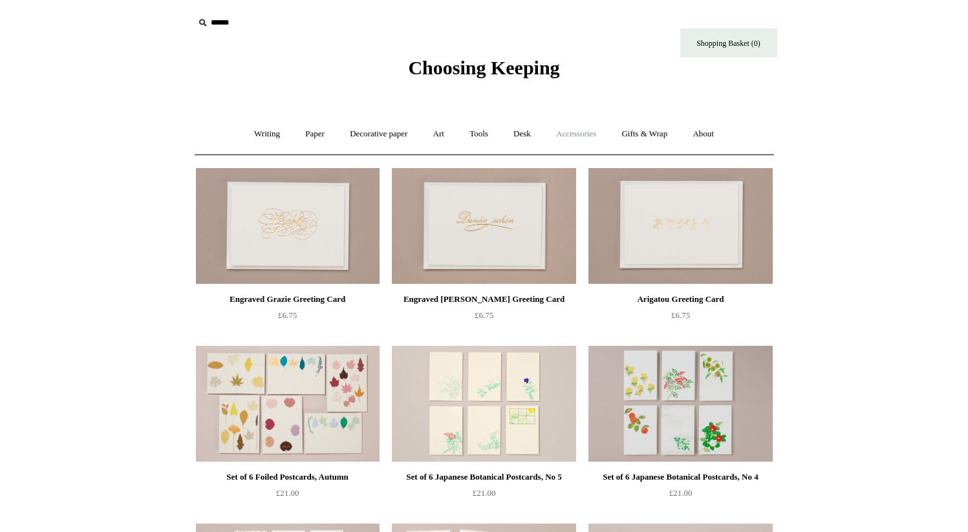
click at [590, 136] on link "Accessories +" at bounding box center [575, 134] width 63 height 34
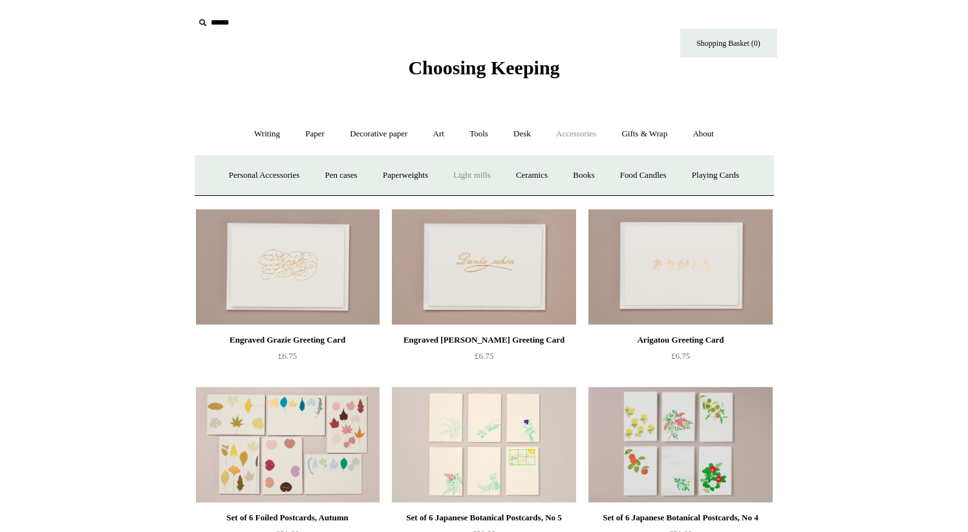
click at [484, 173] on link "Light mills" at bounding box center [472, 175] width 60 height 34
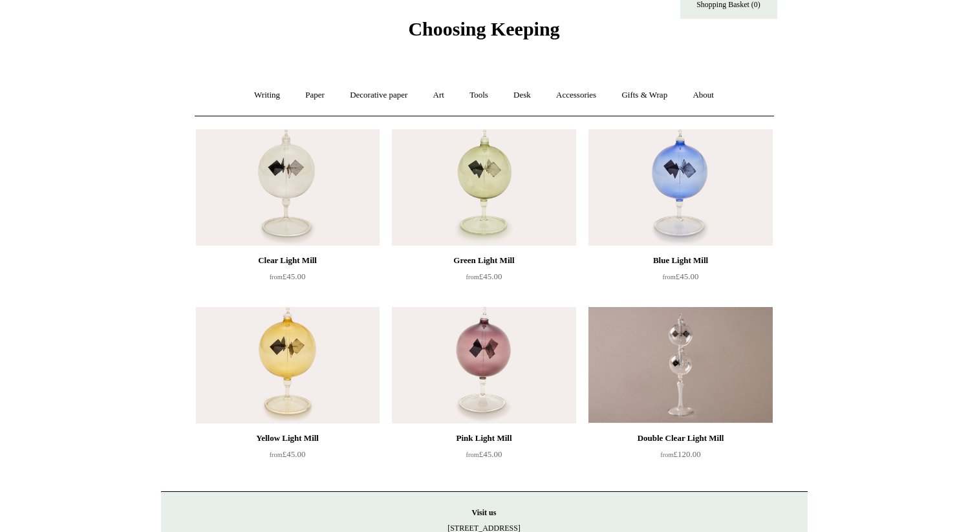
scroll to position [34, 0]
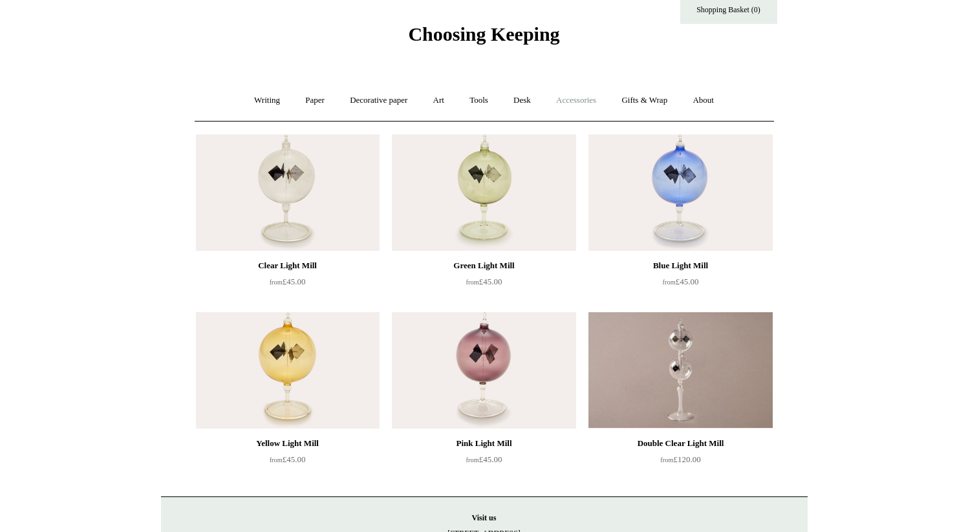
click at [565, 104] on link "Accessories +" at bounding box center [575, 100] width 63 height 34
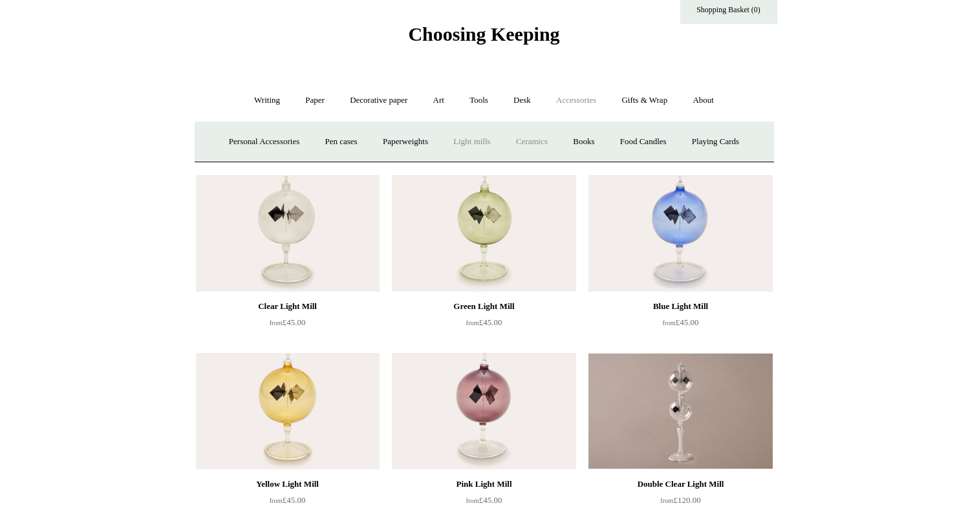
click at [540, 145] on link "Ceramics +" at bounding box center [531, 142] width 55 height 34
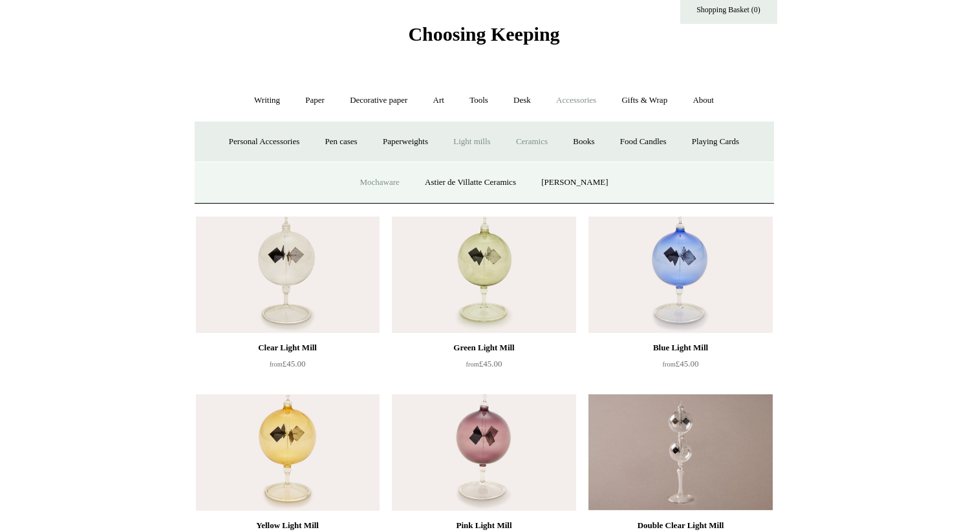
click at [389, 178] on link "Mochaware" at bounding box center [379, 183] width 63 height 34
